Goal: Information Seeking & Learning: Learn about a topic

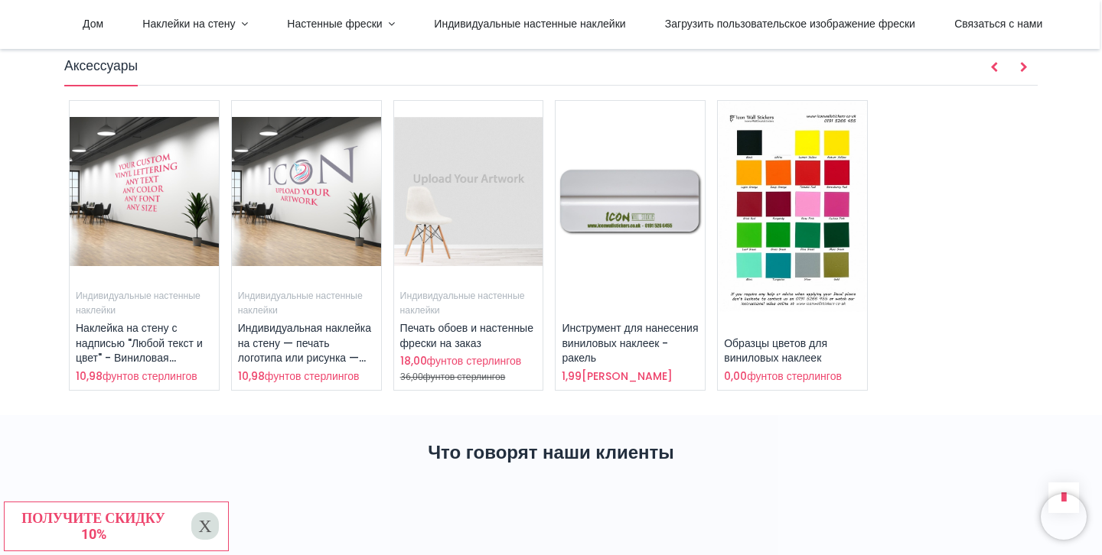
scroll to position [1844, 0]
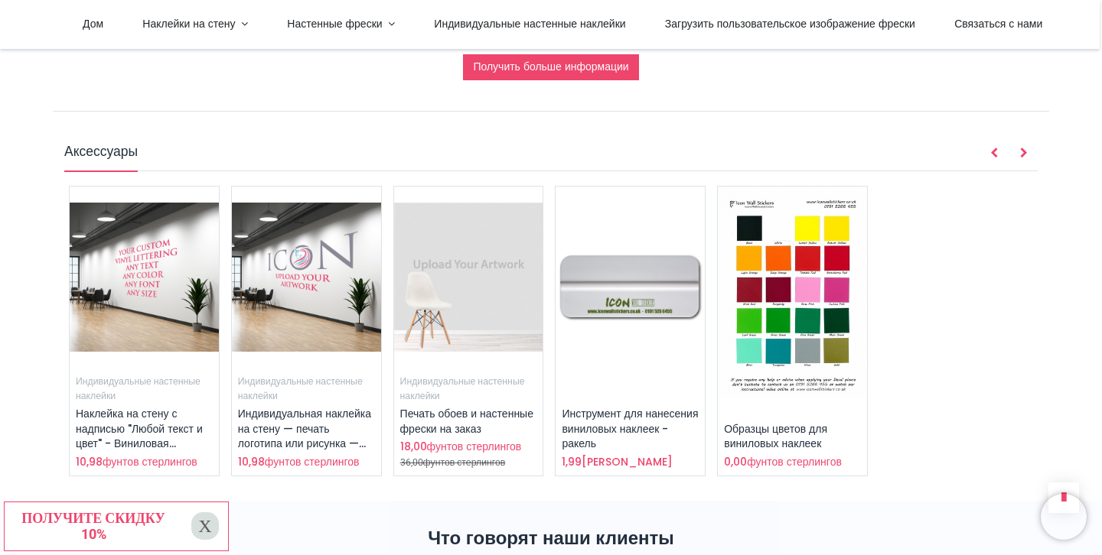
click at [803, 239] on img at bounding box center [792, 292] width 149 height 211
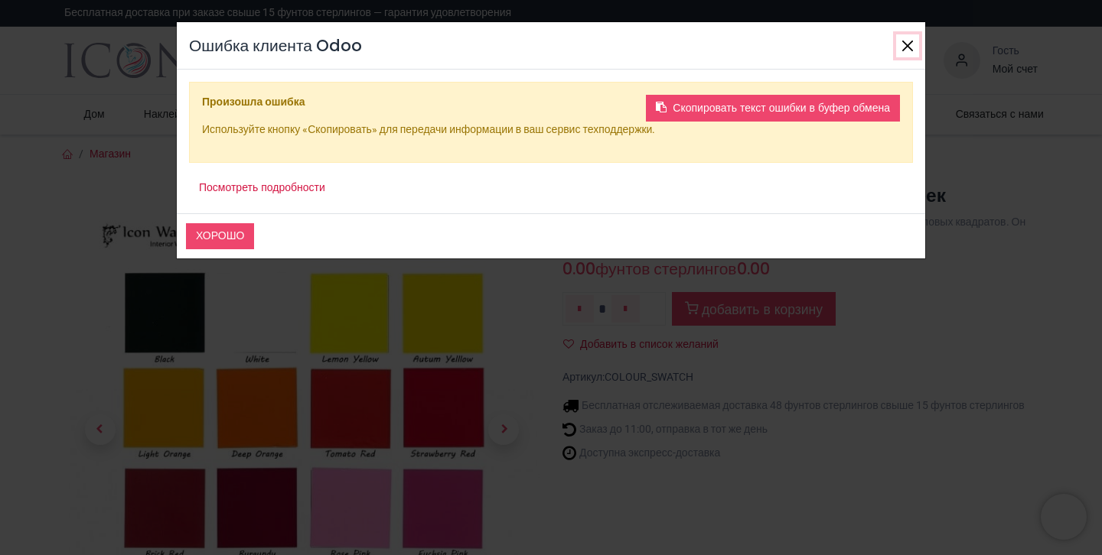
click at [907, 36] on button "Закрывать" at bounding box center [907, 45] width 23 height 23
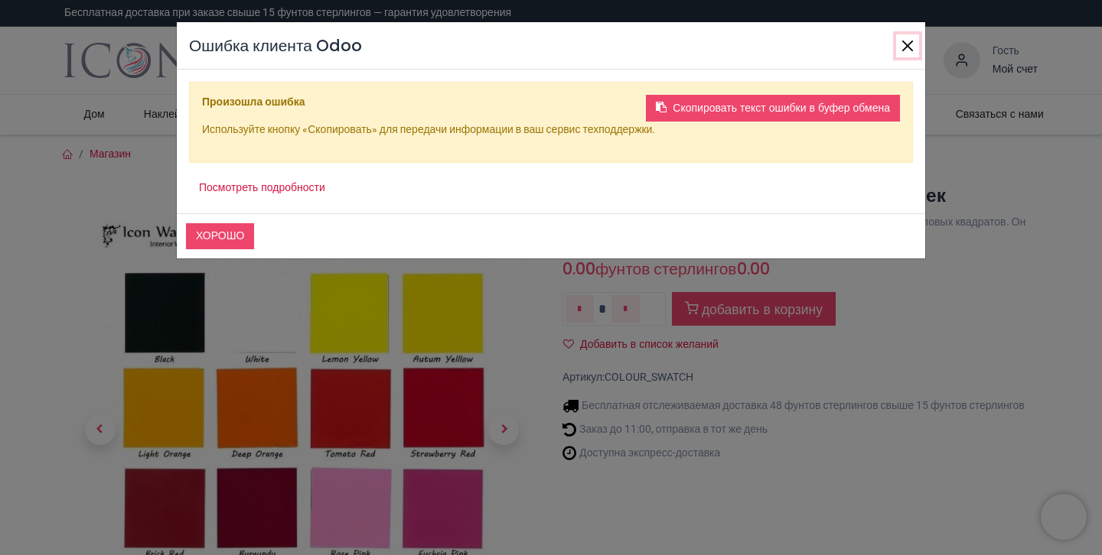
click at [905, 44] on button "Закрывать" at bounding box center [907, 45] width 23 height 23
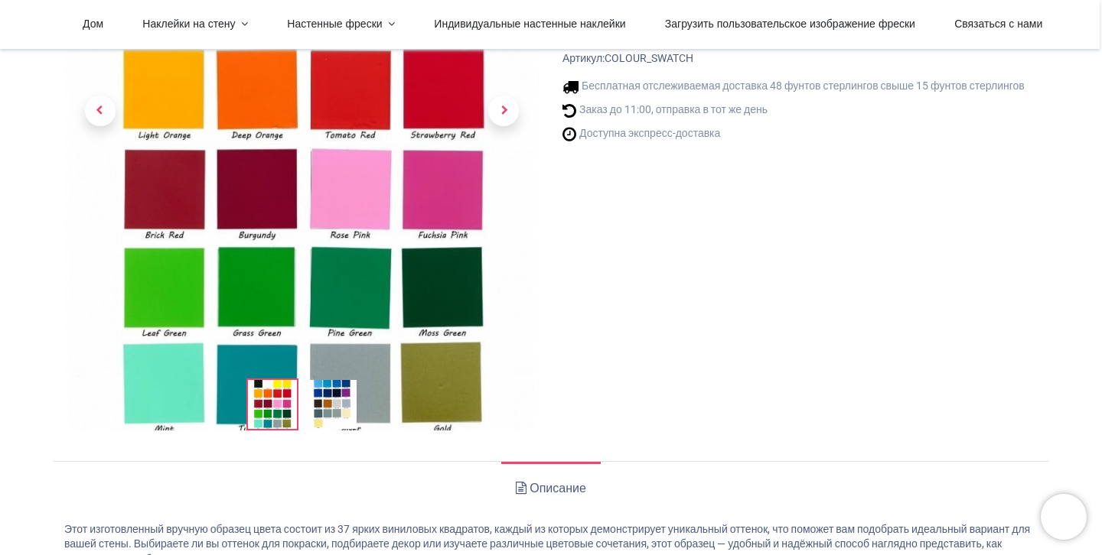
scroll to position [233, 0]
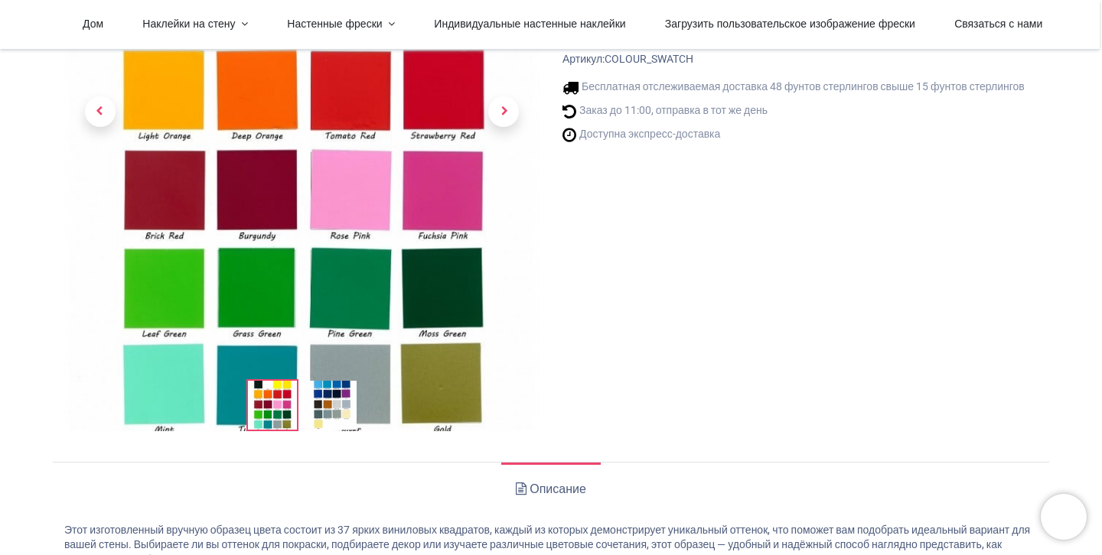
click at [308, 411] on img at bounding box center [332, 405] width 49 height 49
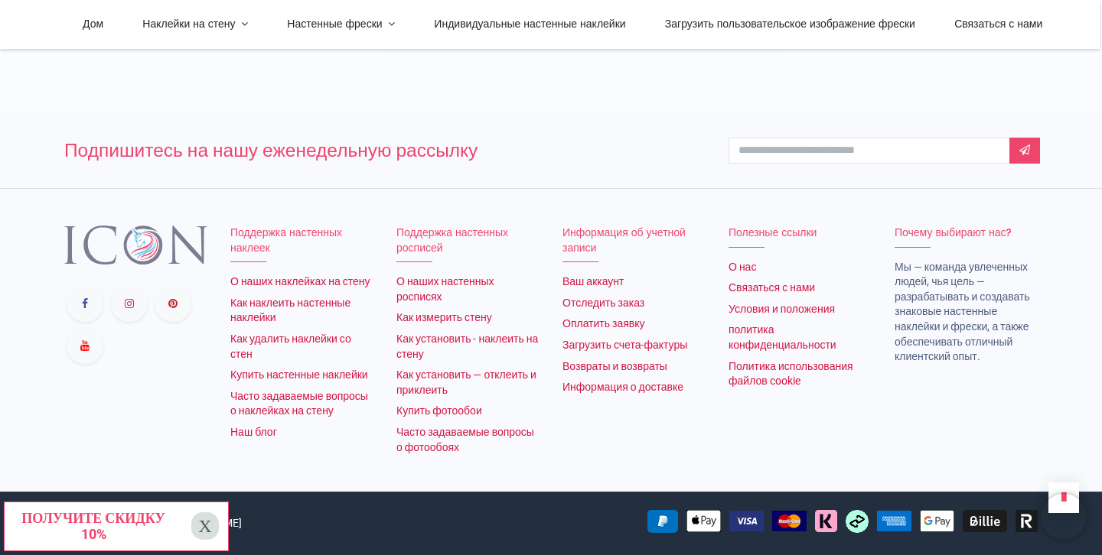
scroll to position [1353, 0]
click at [300, 408] on font "Часто задаваемые вопросы о наклейках на стену" at bounding box center [299, 404] width 138 height 28
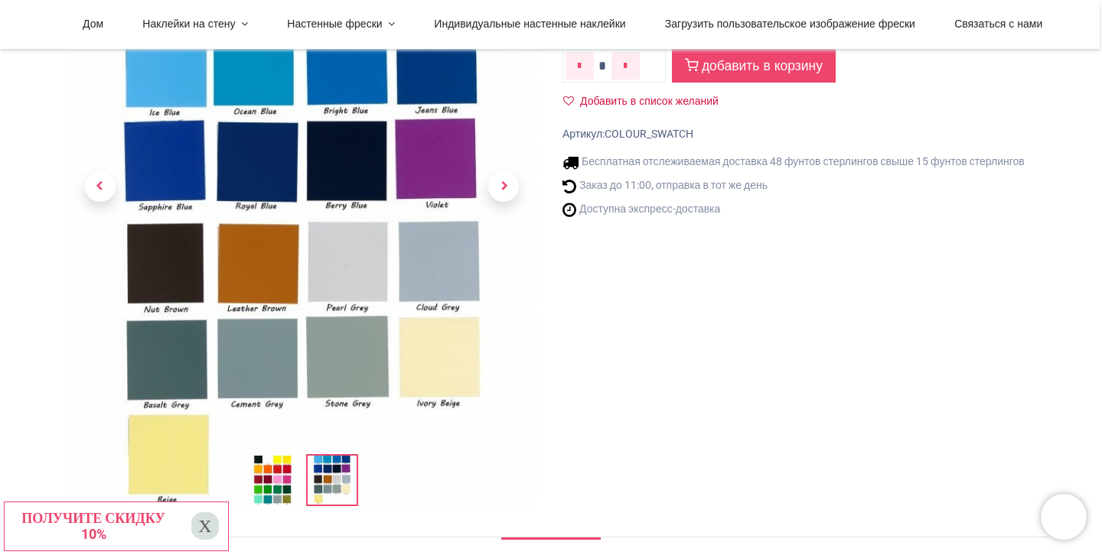
scroll to position [164, 0]
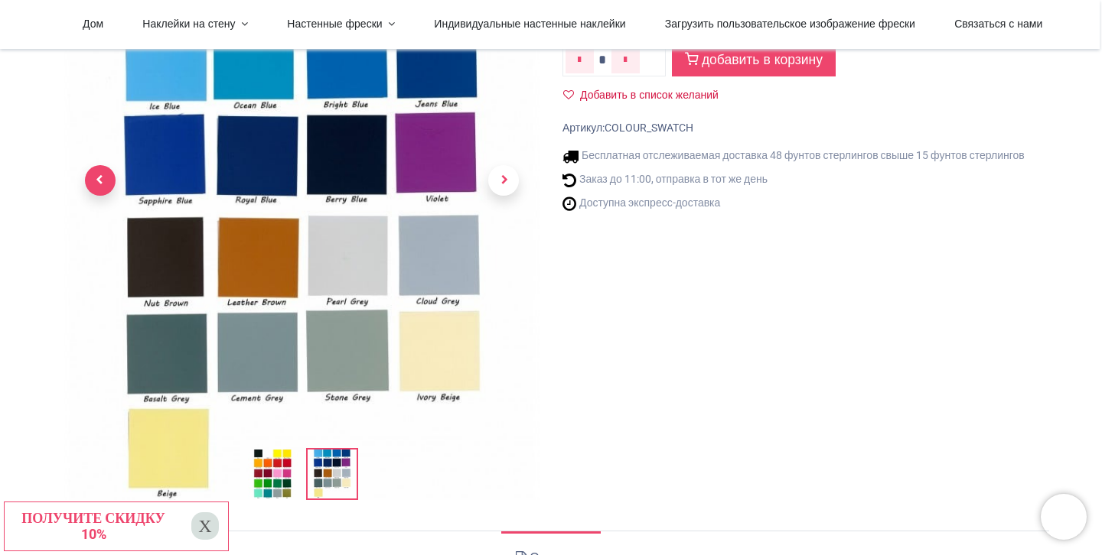
click at [99, 179] on span "Предыдущий" at bounding box center [100, 180] width 31 height 31
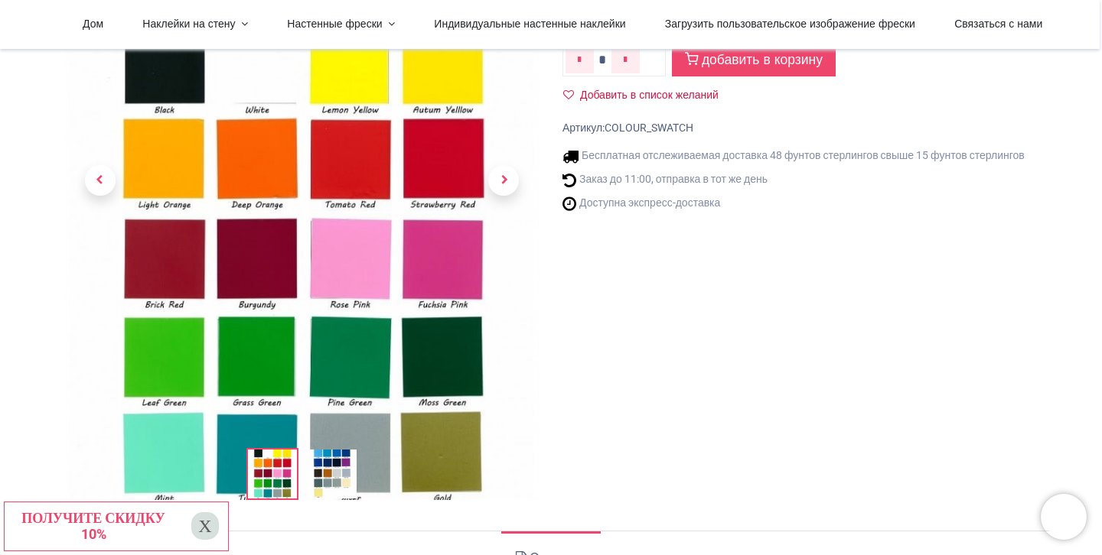
scroll to position [0, 0]
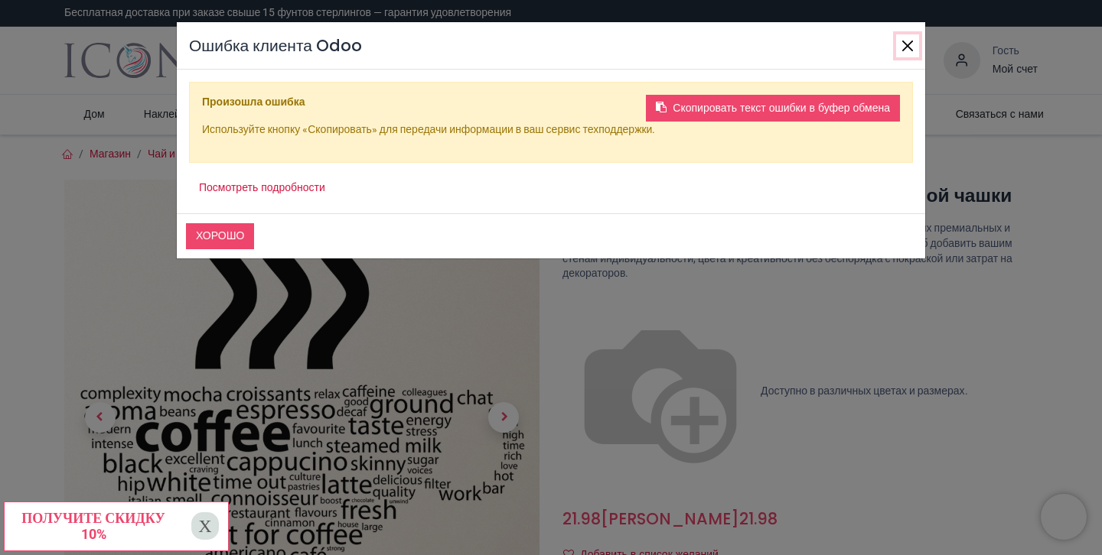
click at [902, 39] on button "Закрывать" at bounding box center [907, 45] width 23 height 23
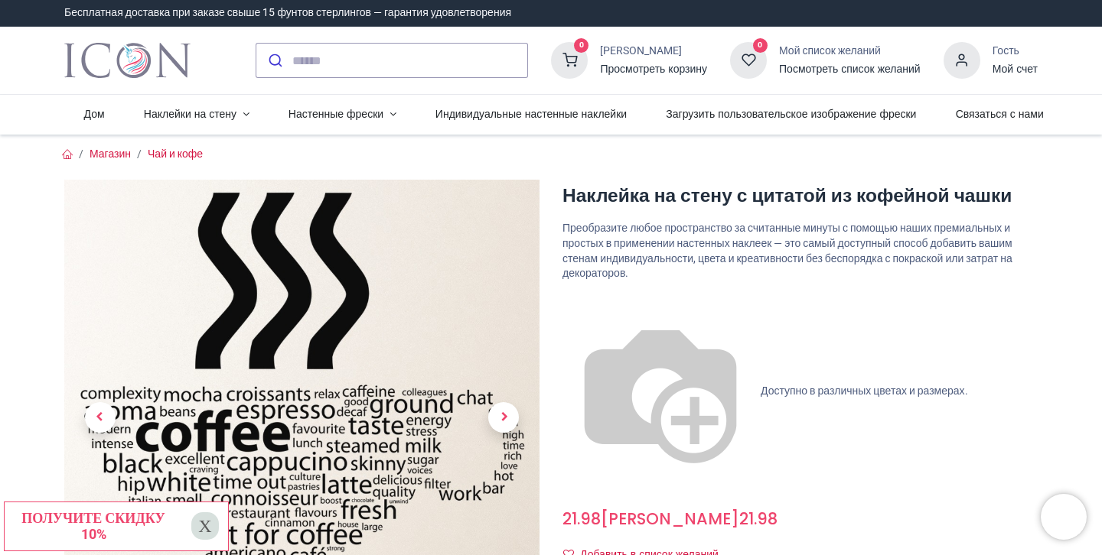
scroll to position [1, 0]
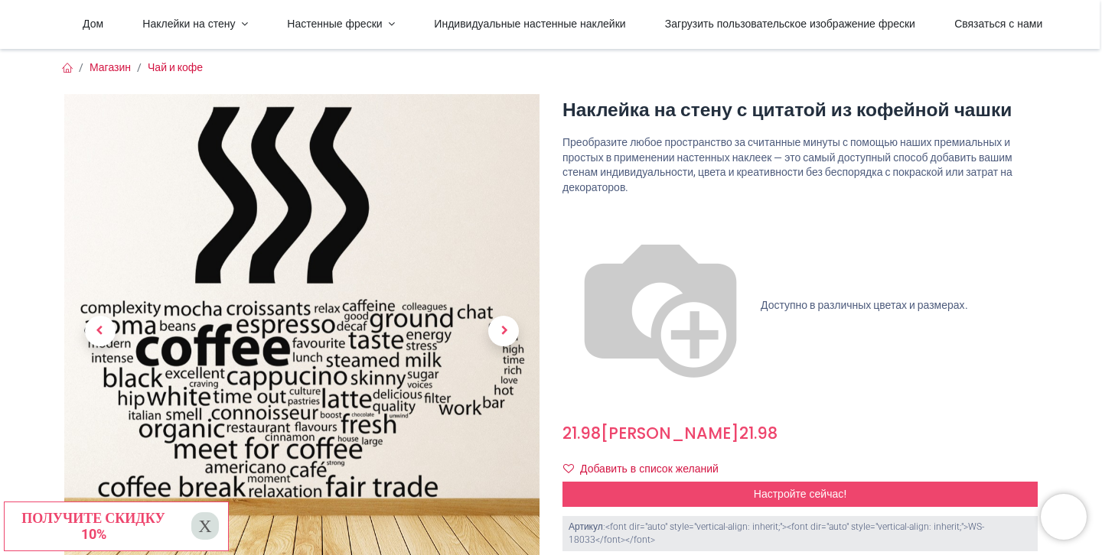
click at [207, 526] on font "Х" at bounding box center [204, 527] width 13 height 18
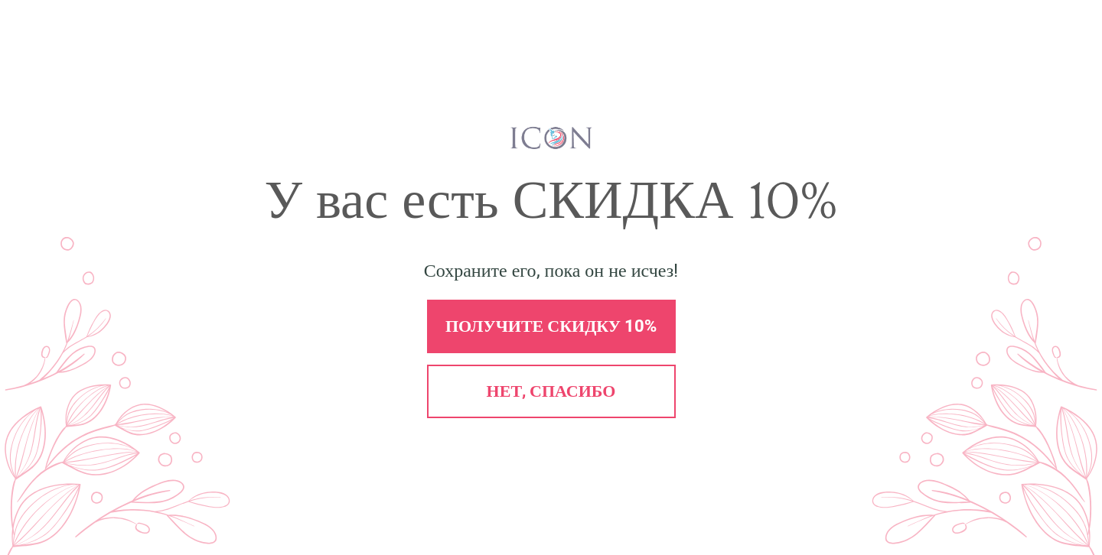
scroll to position [0, 0]
click at [585, 387] on font "Нет, спасибо" at bounding box center [551, 391] width 129 height 19
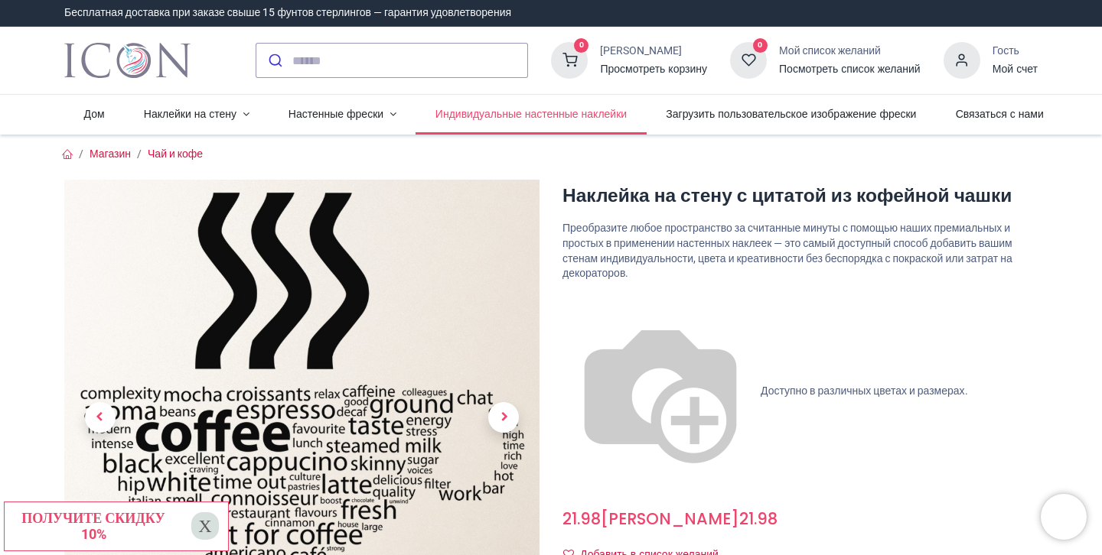
click at [541, 113] on font "Индивидуальные настенные наклейки" at bounding box center [530, 113] width 191 height 15
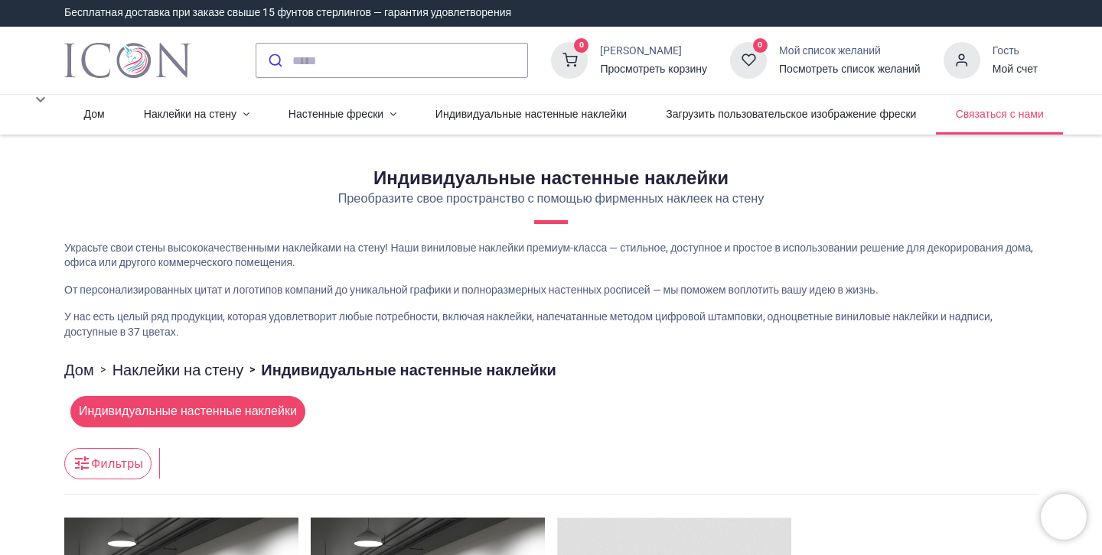
click at [1037, 124] on link "Связаться с нами" at bounding box center [999, 115] width 127 height 40
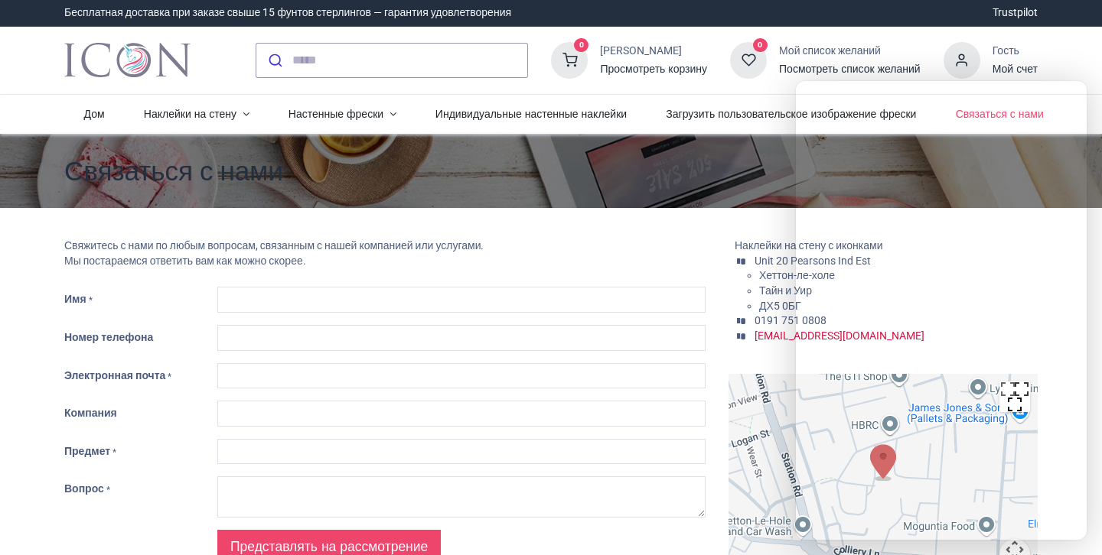
type input "***"
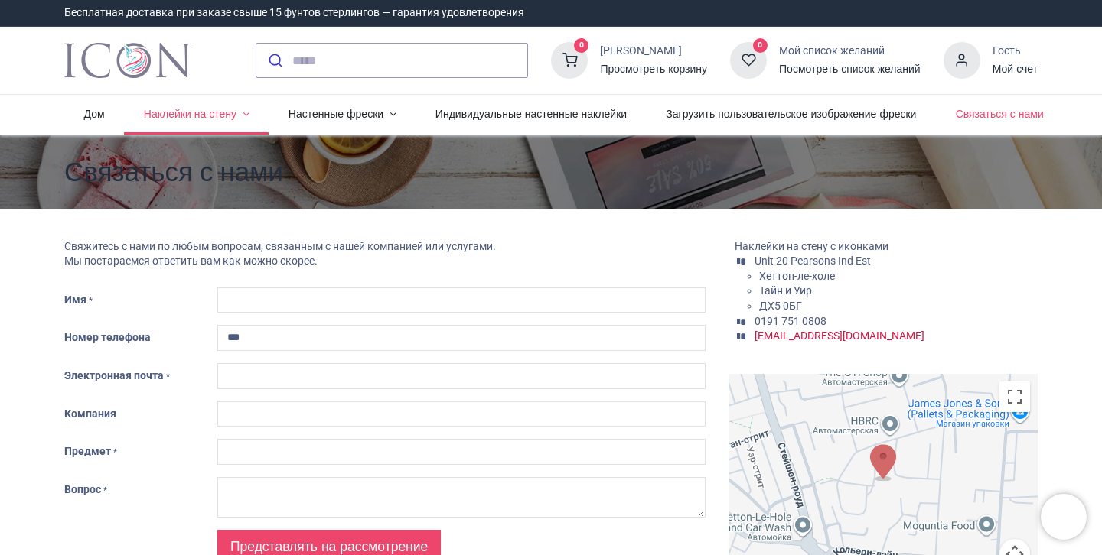
click at [241, 108] on link "Наклейки на стену" at bounding box center [196, 115] width 145 height 40
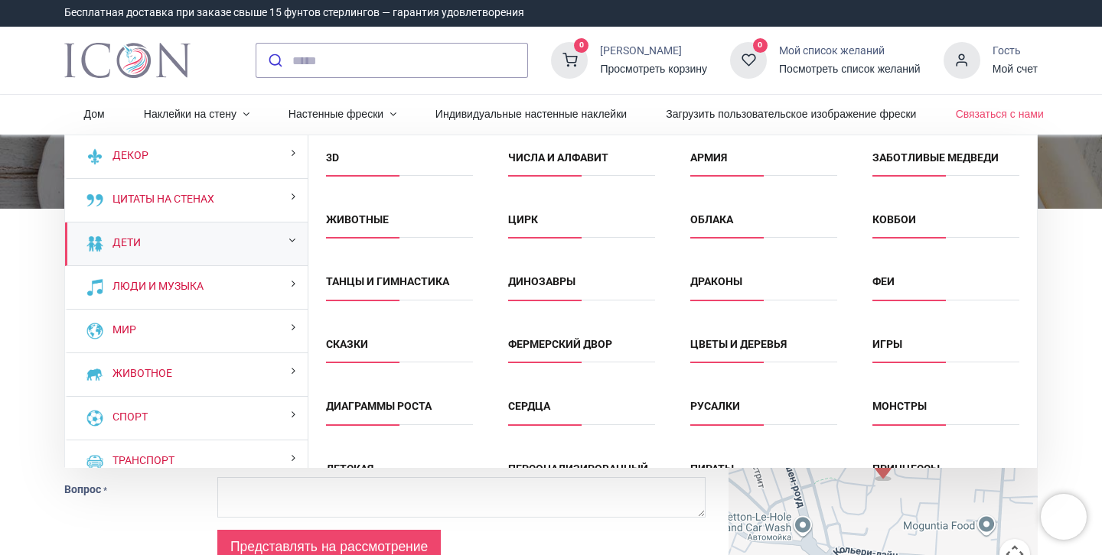
click at [178, 245] on div "Дети" at bounding box center [186, 245] width 243 height 44
click at [155, 245] on div "Дети" at bounding box center [186, 245] width 243 height 44
click at [117, 238] on font "Дети" at bounding box center [126, 242] width 28 height 12
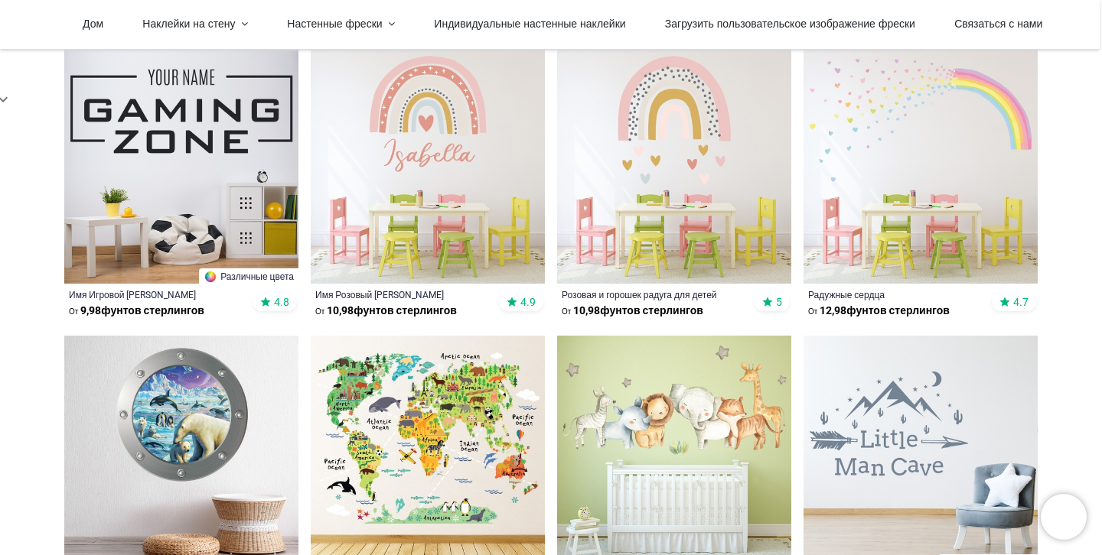
scroll to position [374, 0]
click at [429, 151] on img at bounding box center [428, 167] width 234 height 234
